Goal: Check status: Check status

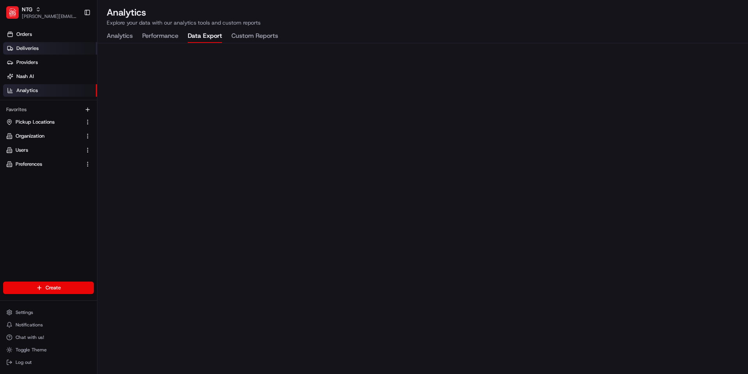
click at [24, 47] on span "Deliveries" at bounding box center [27, 48] width 22 height 7
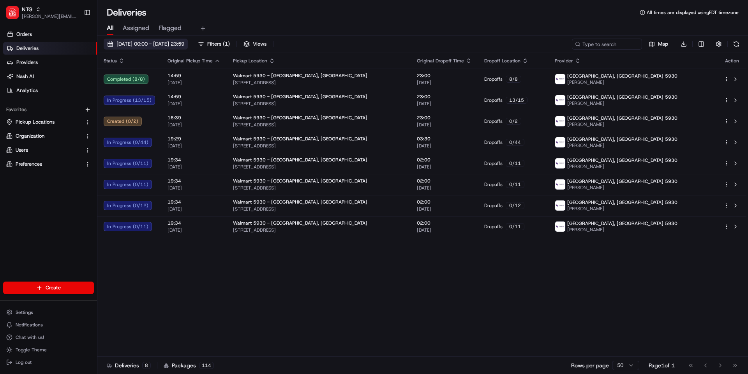
click at [173, 43] on span "[DATE] 00:00 - [DATE] 23:59" at bounding box center [150, 44] width 68 height 7
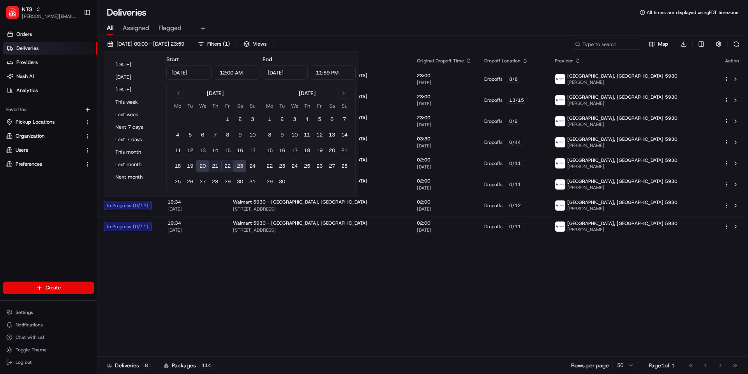
click at [223, 166] on button "22" at bounding box center [227, 166] width 12 height 12
type input "[DATE]"
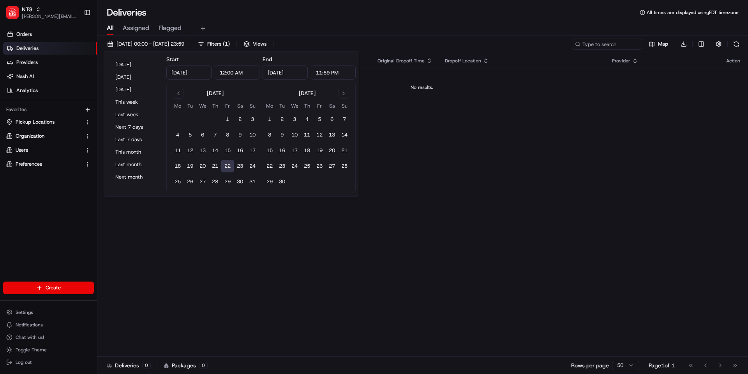
click at [225, 166] on button "22" at bounding box center [227, 166] width 12 height 12
click at [343, 26] on div "All Assigned Flagged" at bounding box center [422, 29] width 651 height 14
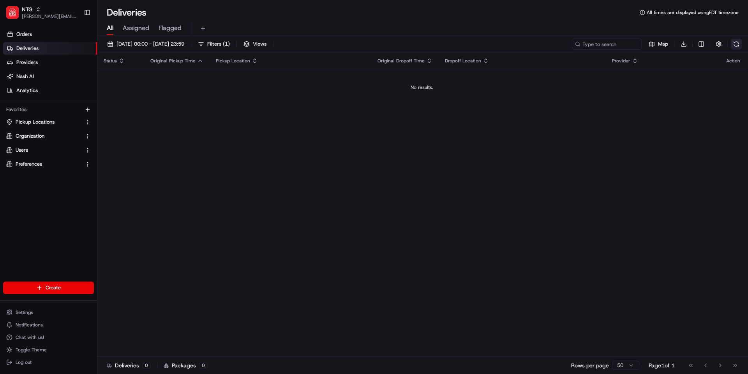
click at [735, 45] on button at bounding box center [736, 44] width 11 height 11
